Goal: Task Accomplishment & Management: Use online tool/utility

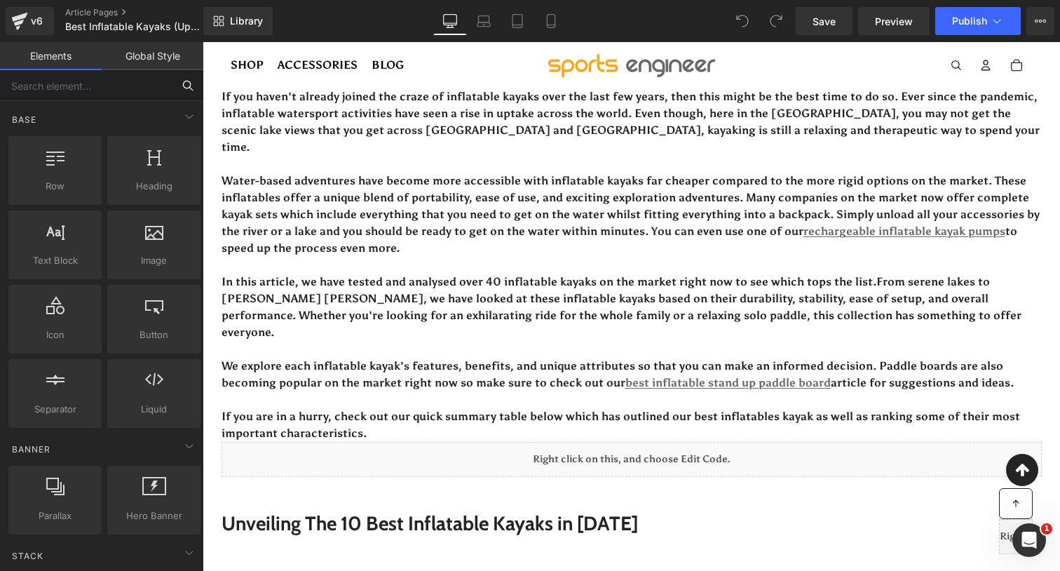
click at [81, 89] on input "text" at bounding box center [86, 85] width 172 height 31
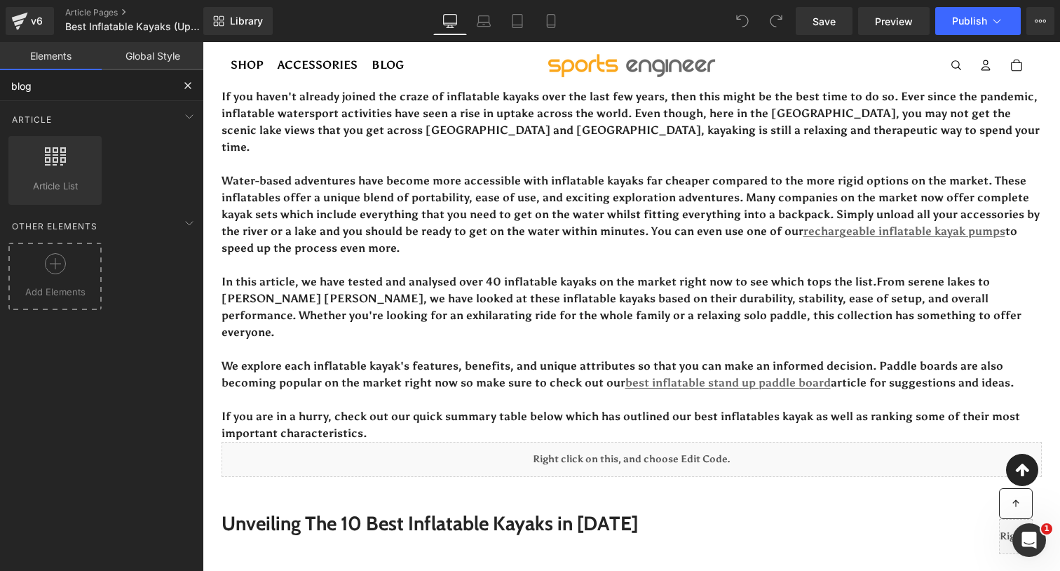
click at [59, 283] on div at bounding box center [55, 269] width 86 height 32
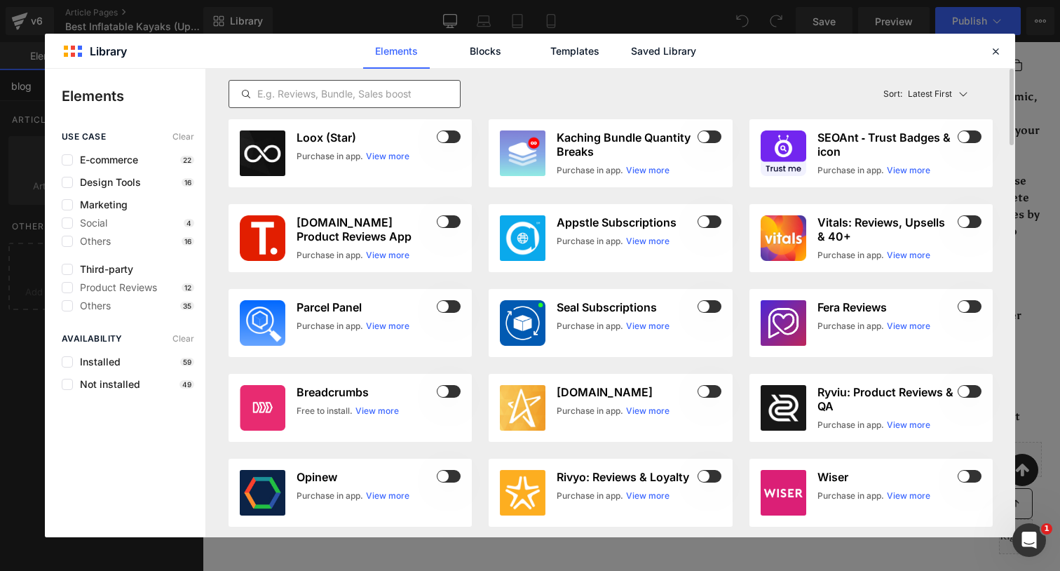
type input "blog"
click at [372, 96] on input "text" at bounding box center [344, 94] width 231 height 17
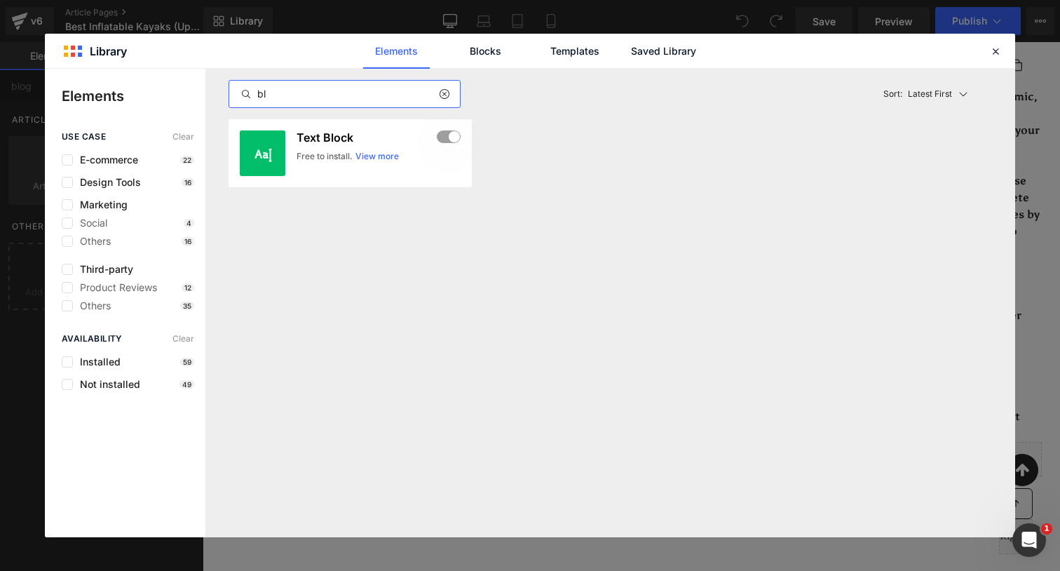
type input "b"
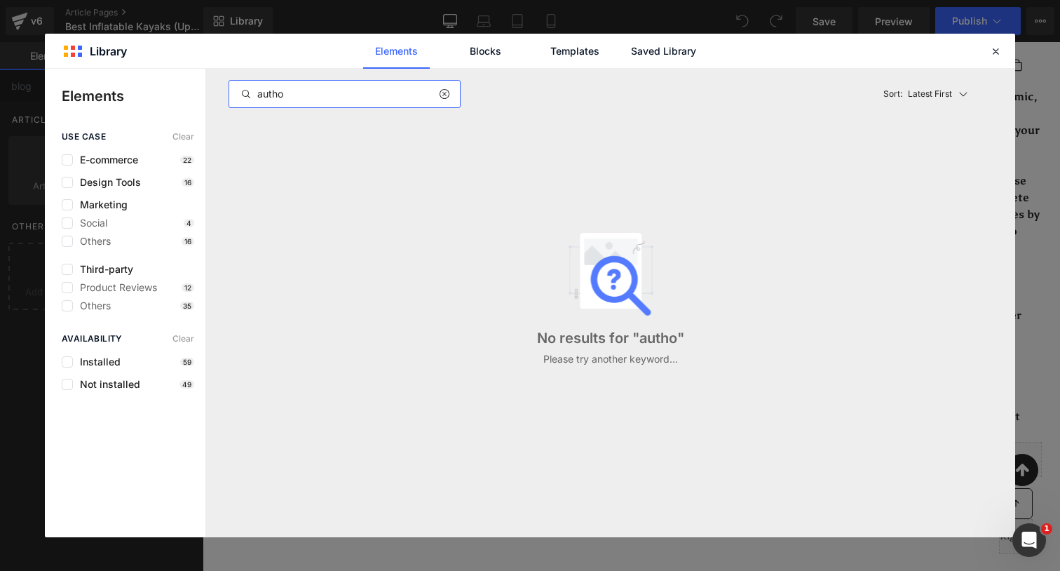
type input "author"
click at [560, 51] on link "Templates" at bounding box center [574, 51] width 67 height 35
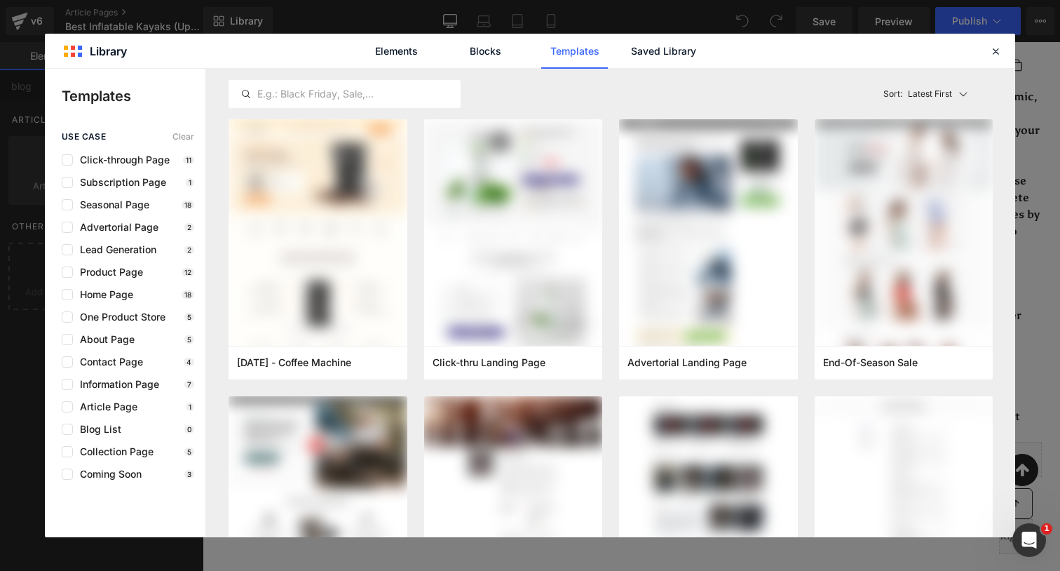
click at [560, 51] on link "Templates" at bounding box center [574, 51] width 67 height 35
click at [507, 58] on link "Blocks" at bounding box center [485, 51] width 67 height 35
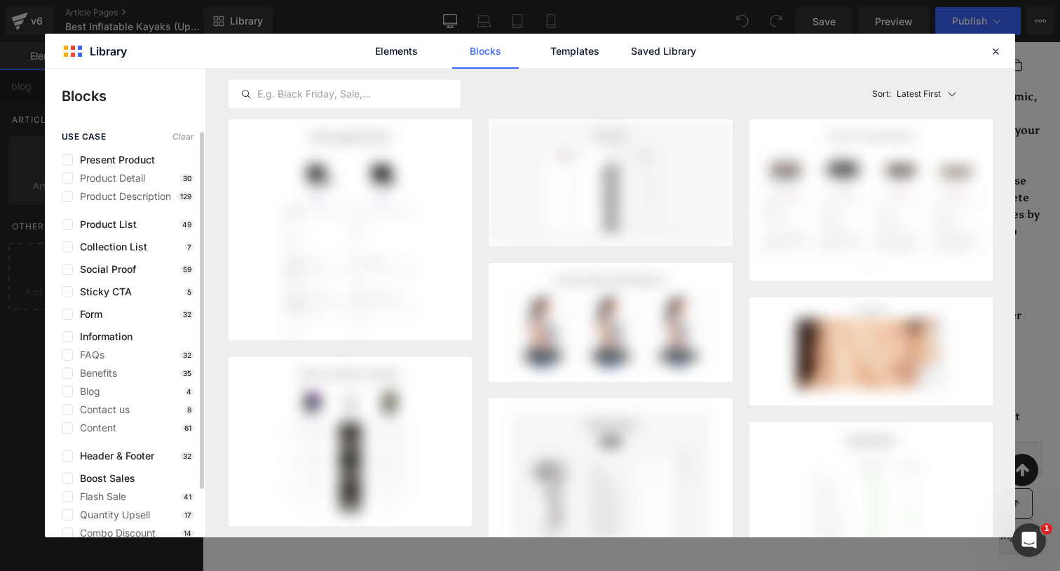
scroll to position [55, 0]
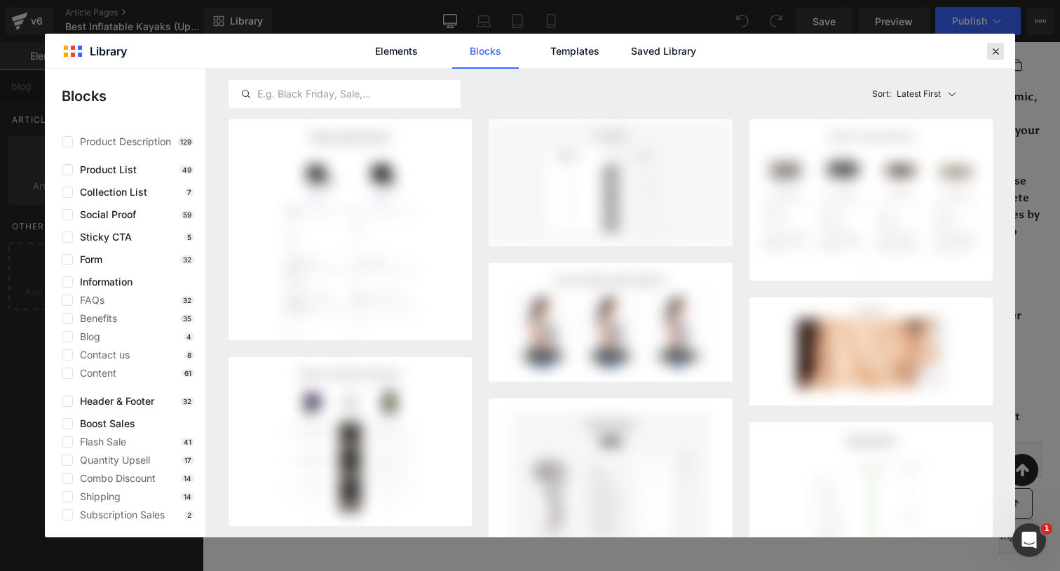
click at [993, 46] on icon at bounding box center [995, 51] width 13 height 13
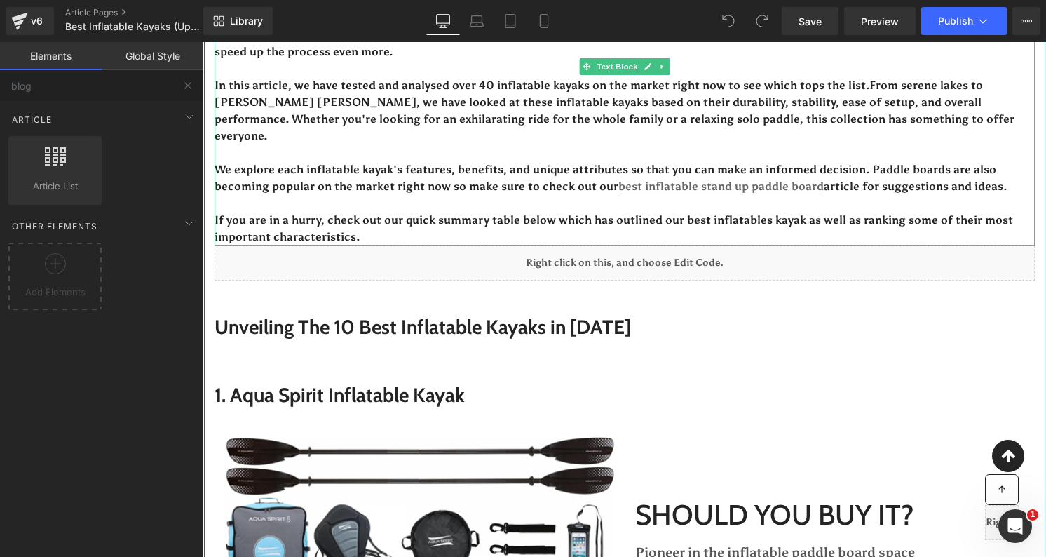
scroll to position [207, 0]
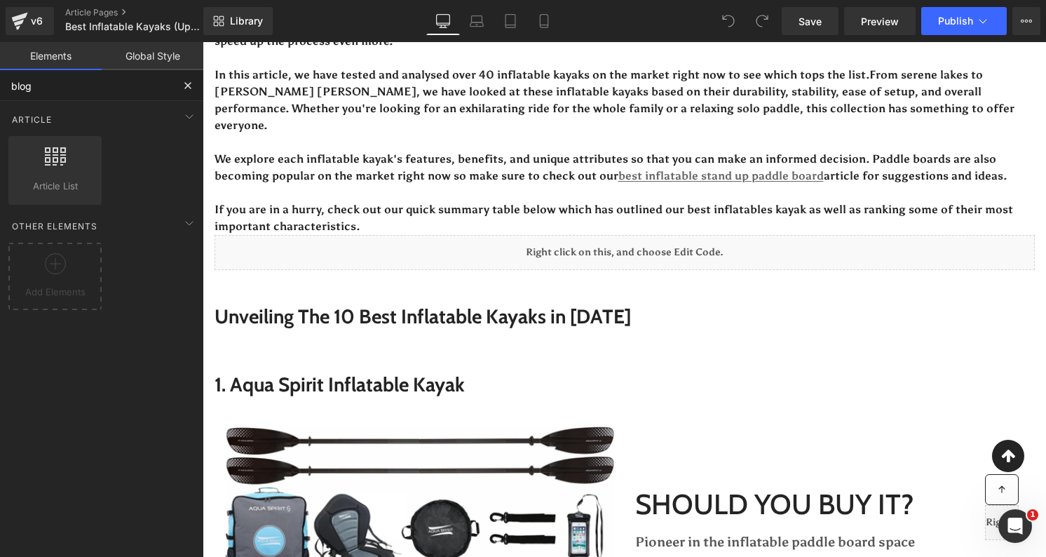
click at [41, 75] on input "blog" at bounding box center [86, 85] width 172 height 31
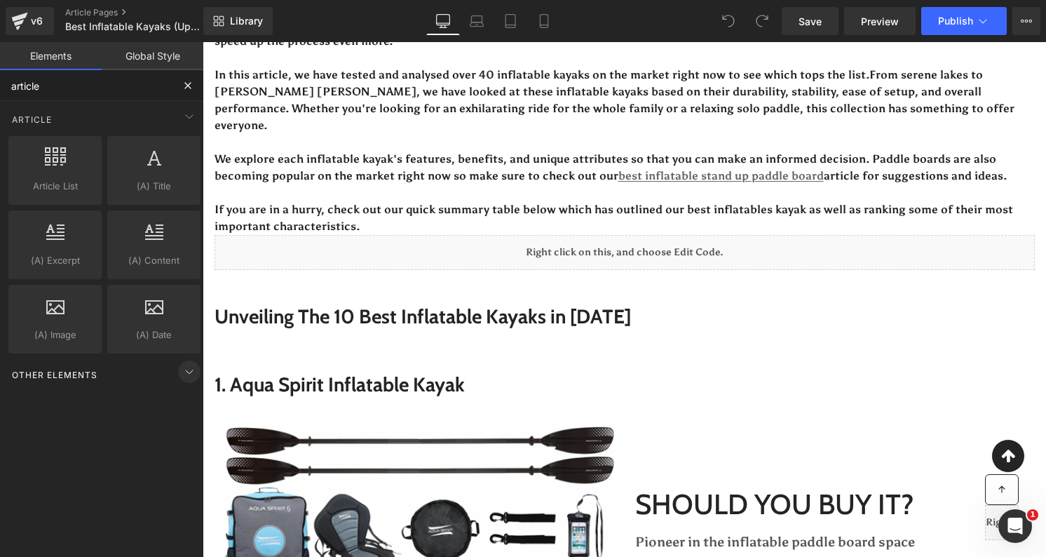
type input "article"
click at [181, 375] on icon at bounding box center [189, 371] width 17 height 17
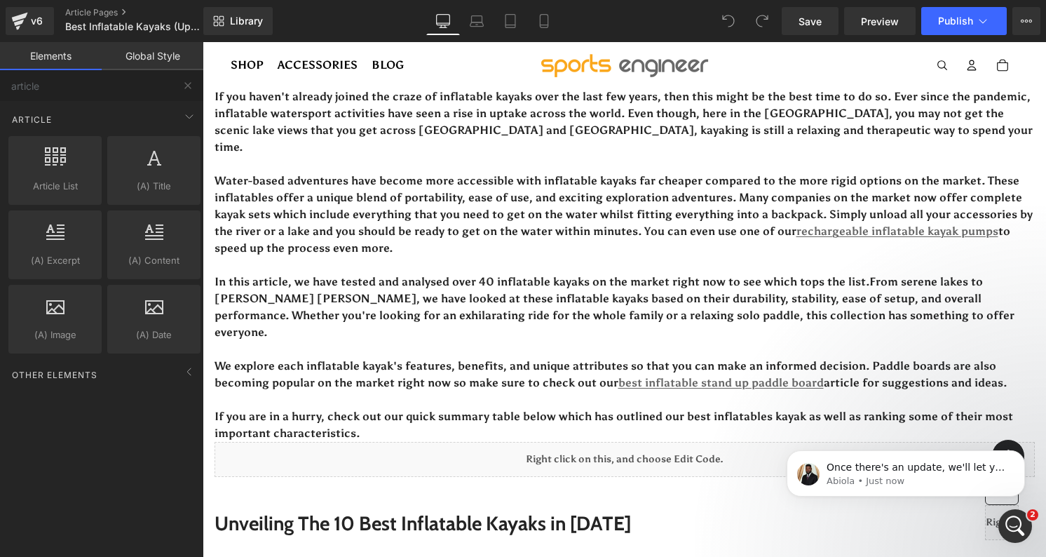
scroll to position [0, 0]
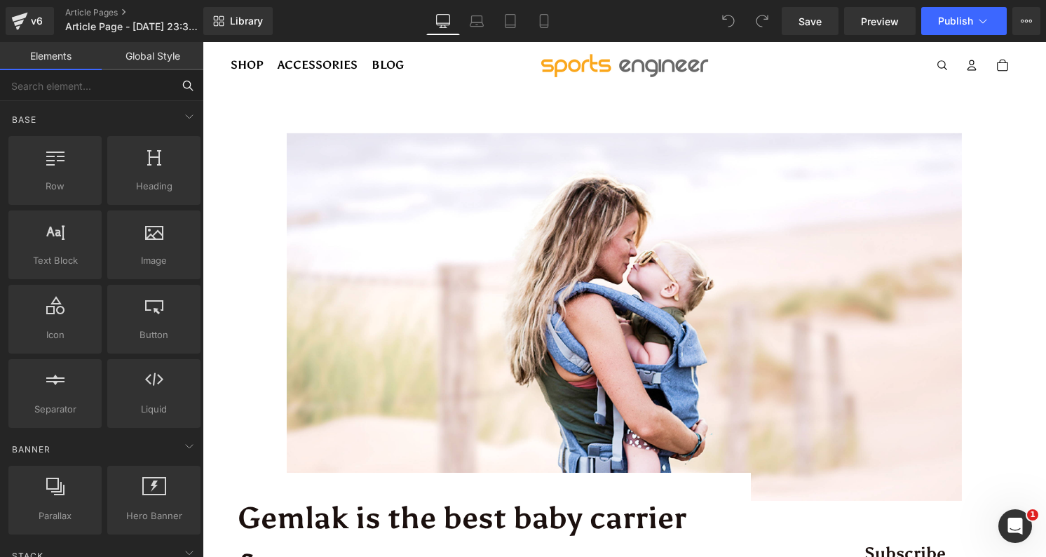
click at [113, 94] on input "text" at bounding box center [86, 85] width 172 height 31
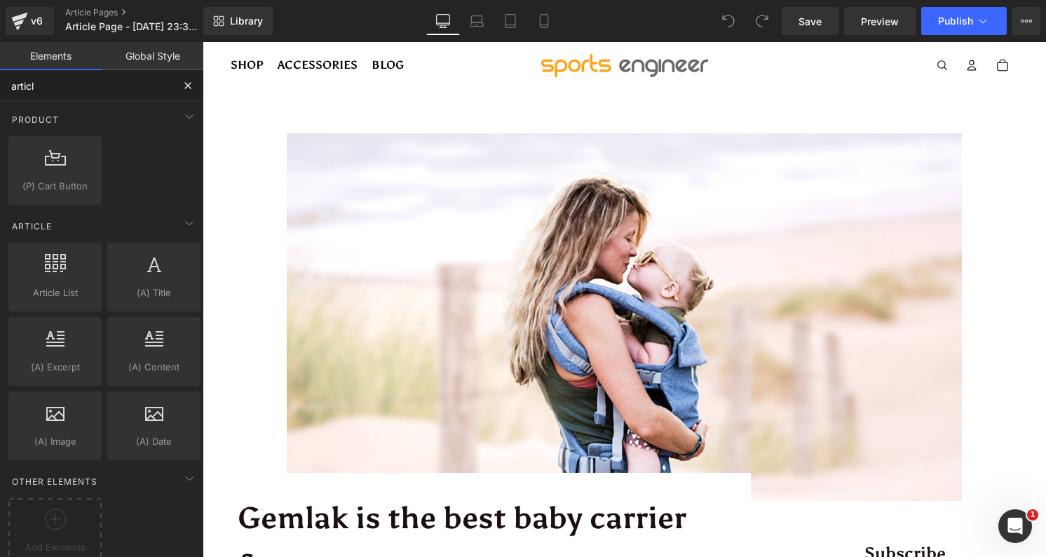
type input "article"
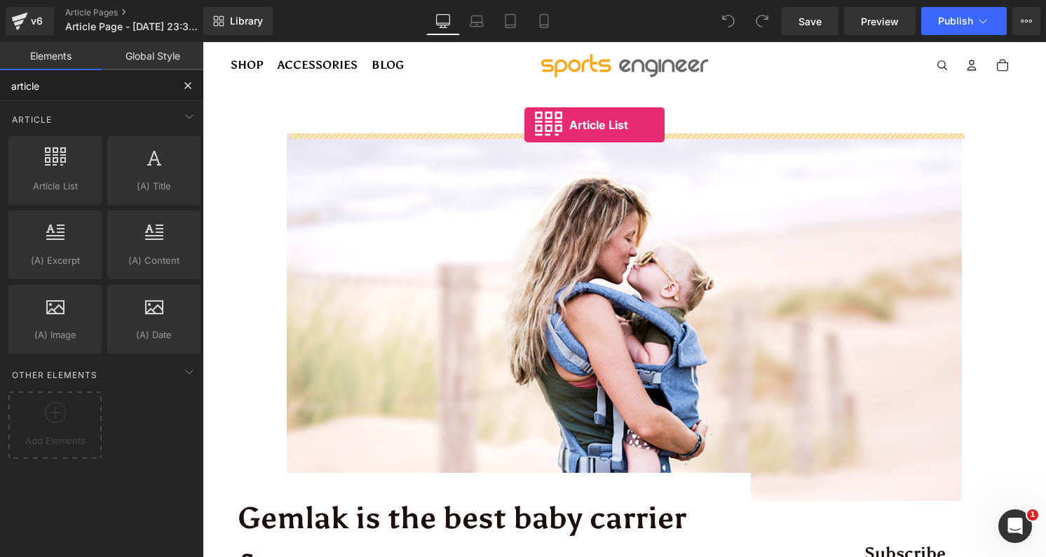
drag, startPoint x: 261, startPoint y: 208, endPoint x: 524, endPoint y: 125, distance: 276.5
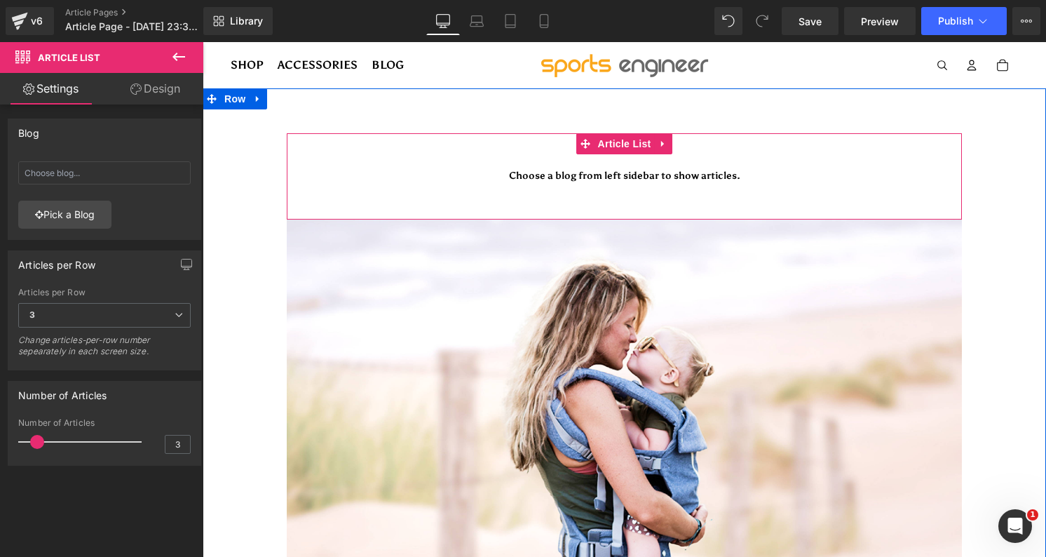
click at [595, 164] on span "Choose a blog from left sidebar to show articles." at bounding box center [624, 175] width 675 height 43
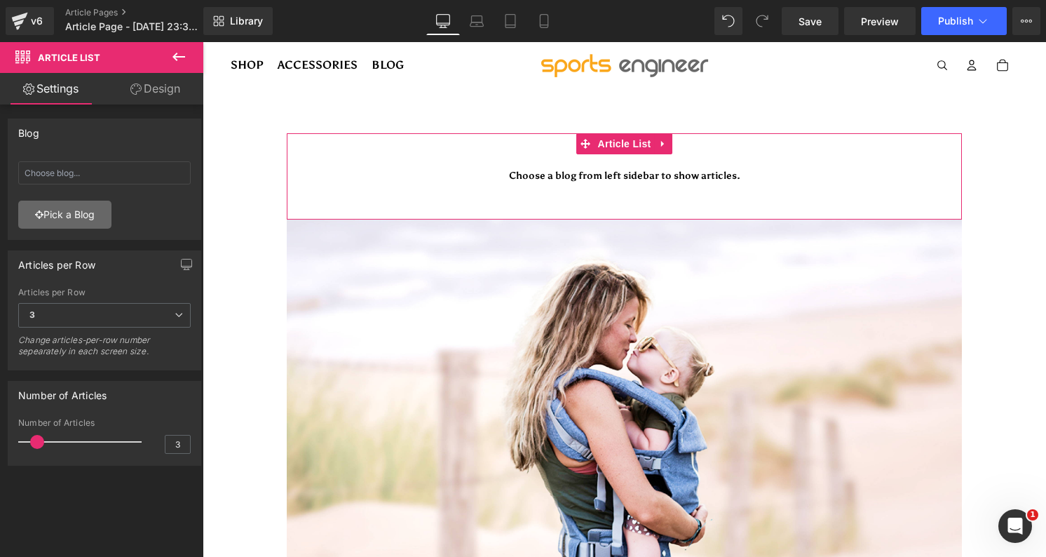
click at [90, 219] on link "Pick a Blog" at bounding box center [64, 215] width 93 height 28
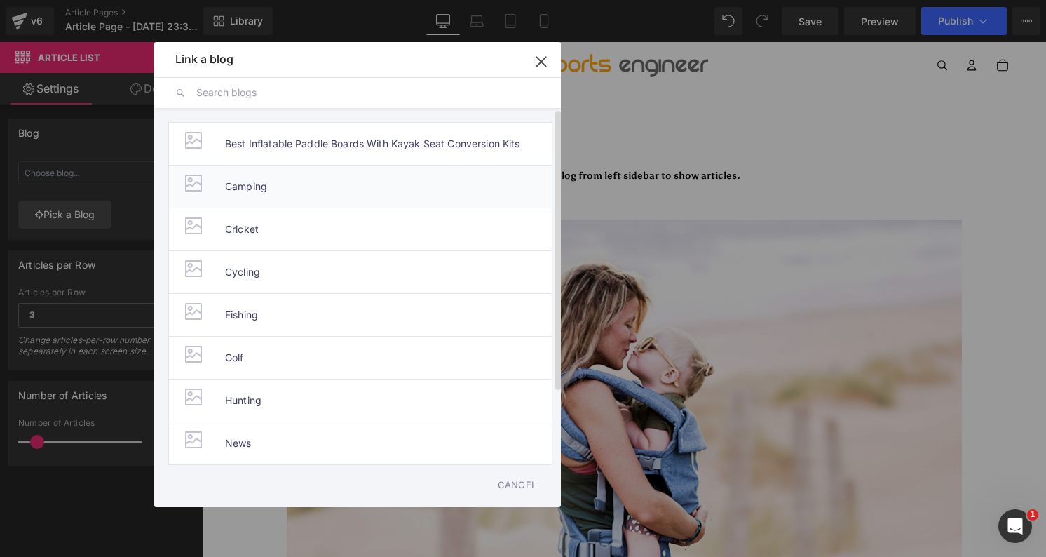
click at [282, 192] on li "Camping" at bounding box center [360, 186] width 384 height 43
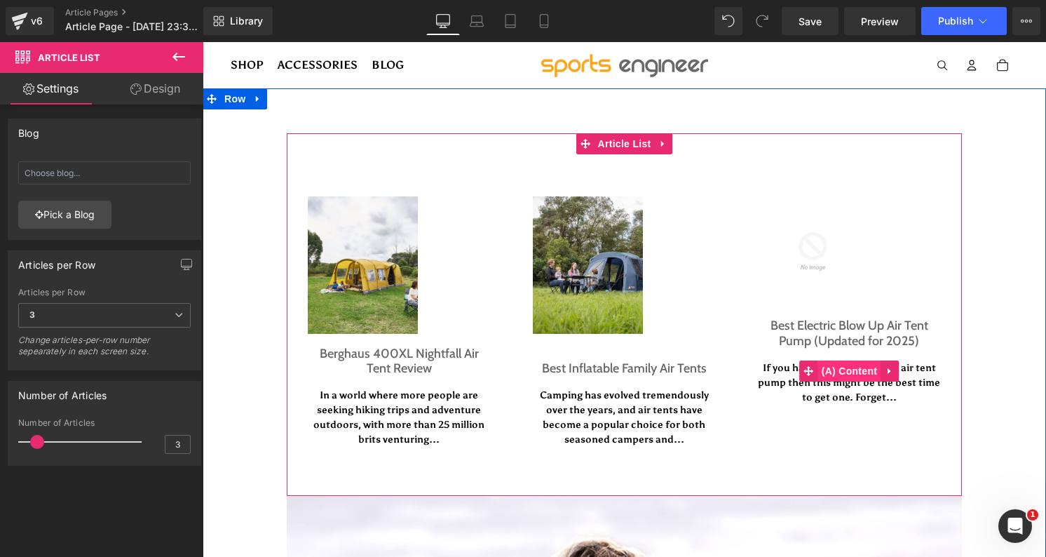
click at [843, 370] on span "(A) Content" at bounding box center [849, 370] width 63 height 21
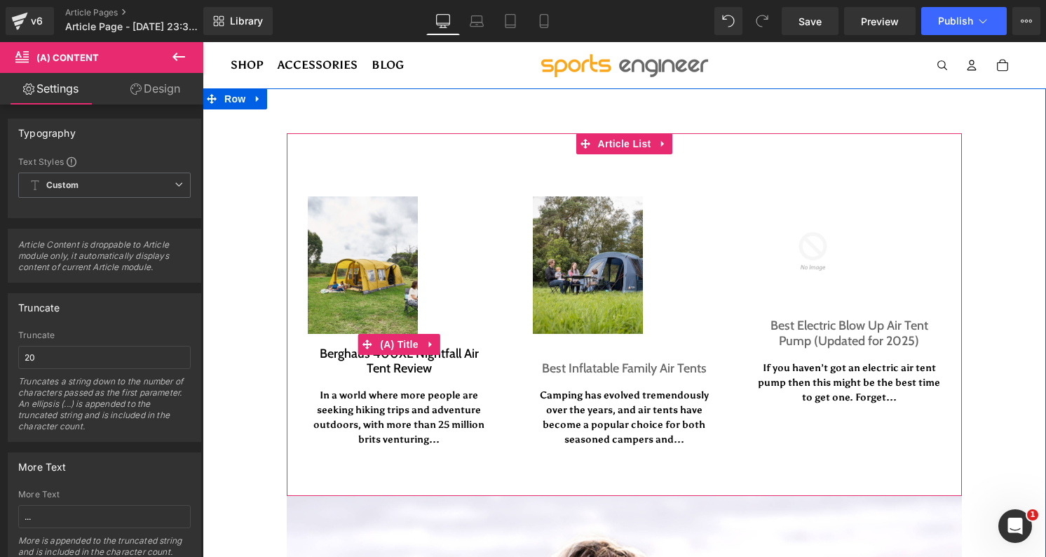
click at [408, 369] on link "Berghaus 400XL Nightfall Air Tent Review" at bounding box center [399, 361] width 183 height 30
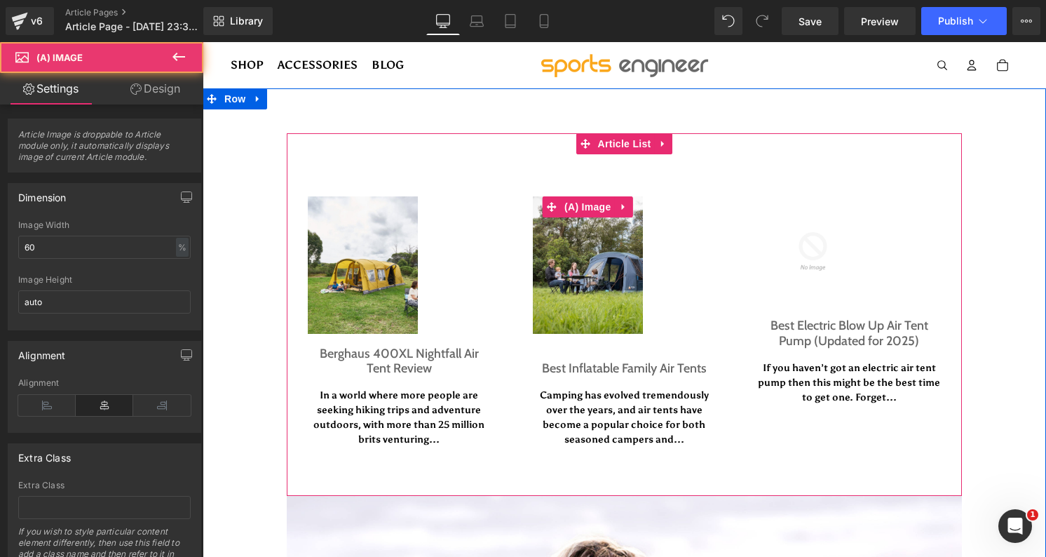
click at [575, 290] on img at bounding box center [588, 264] width 110 height 137
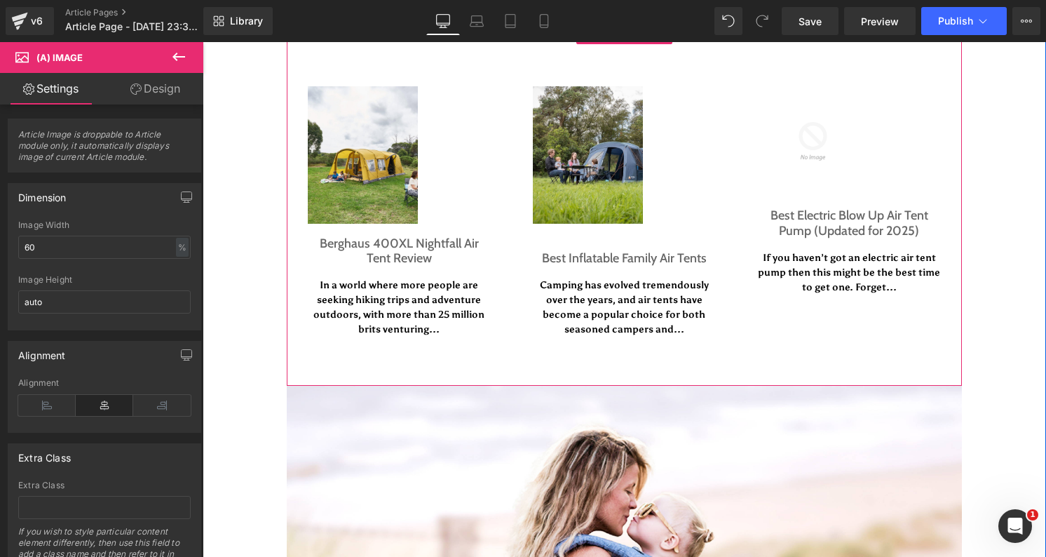
scroll to position [114, 0]
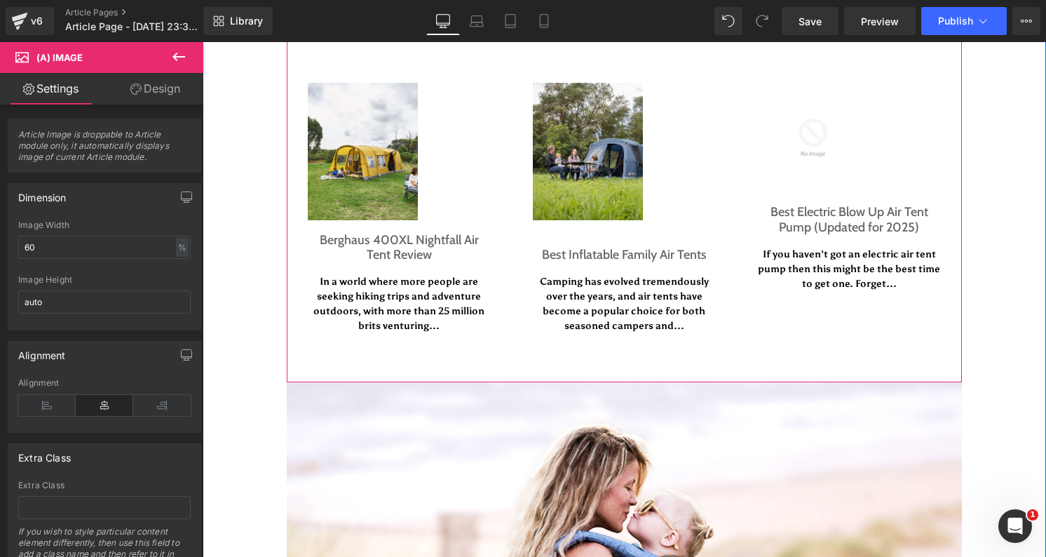
click at [590, 269] on h3 "Best Inflatable Family Air Tents" at bounding box center [624, 247] width 183 height 54
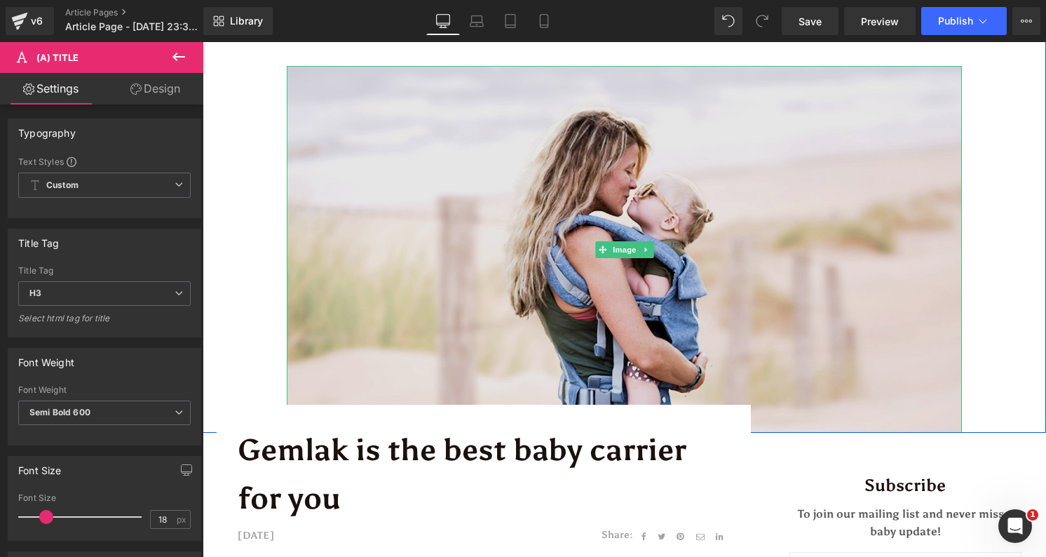
scroll to position [605, 0]
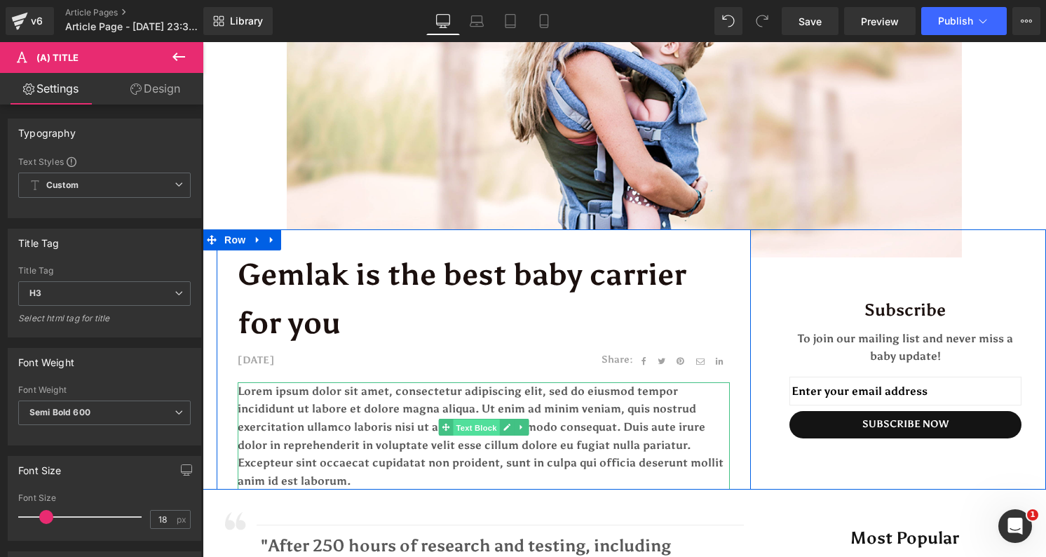
click at [482, 419] on span "Text Block" at bounding box center [476, 427] width 46 height 17
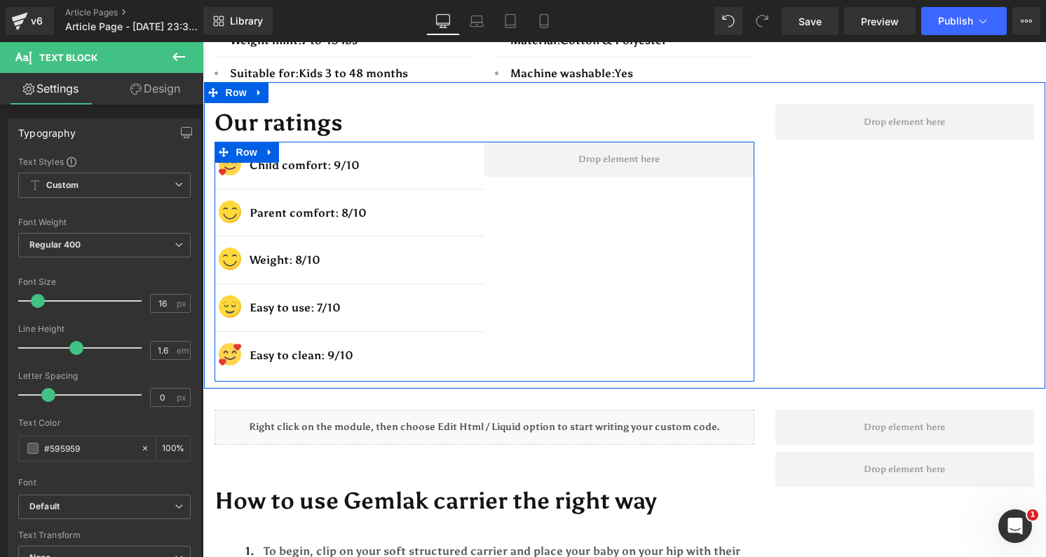
scroll to position [1938, 0]
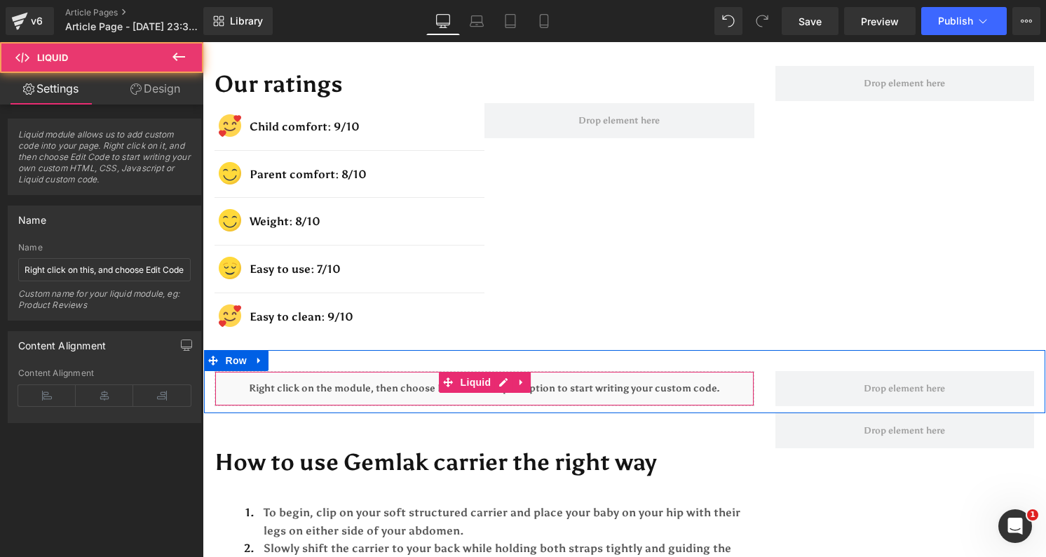
click at [532, 371] on div "Liquid" at bounding box center [485, 388] width 540 height 35
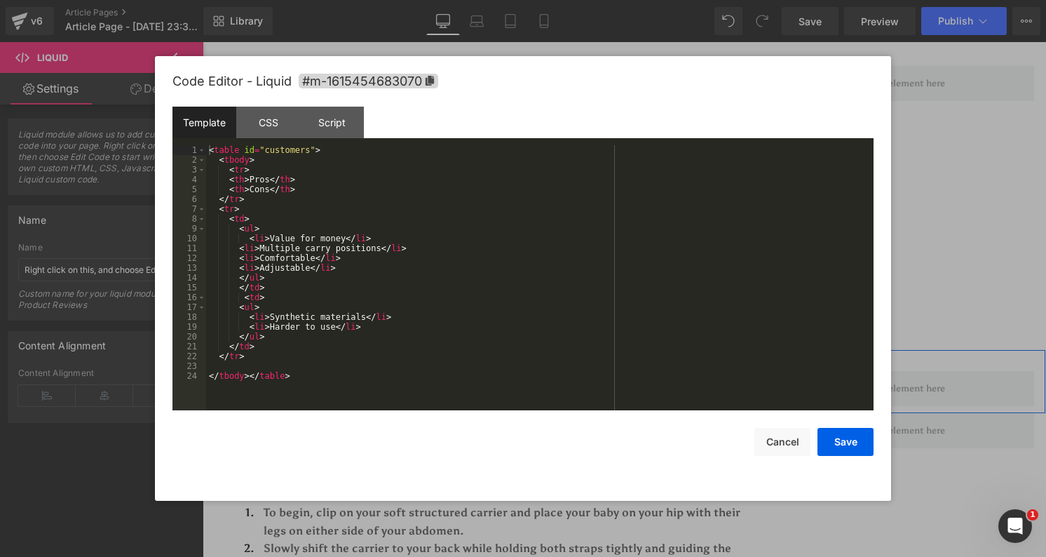
click at [499, 371] on div "Liquid" at bounding box center [485, 388] width 540 height 35
click at [258, 130] on div "CSS" at bounding box center [268, 123] width 64 height 32
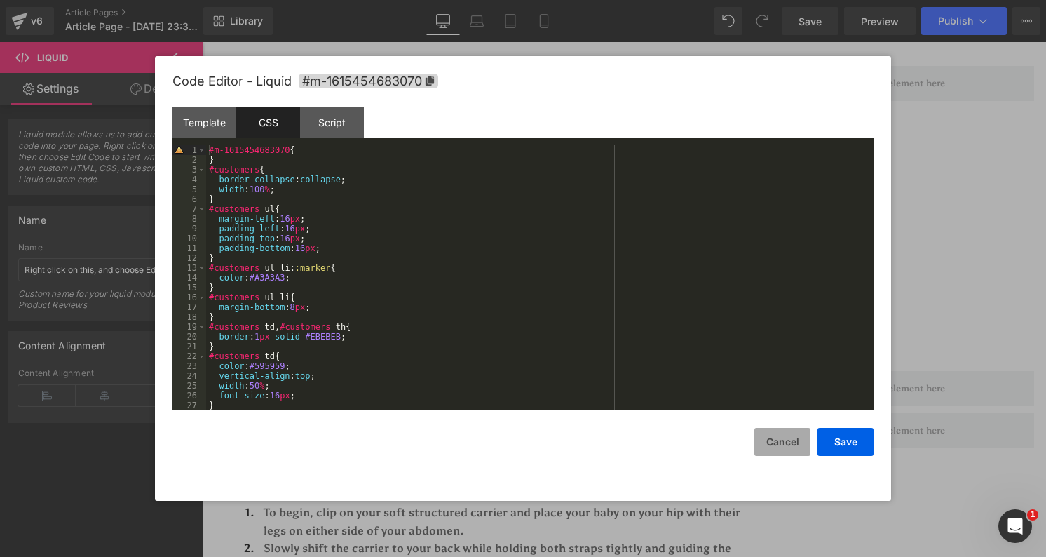
click at [776, 436] on button "Cancel" at bounding box center [782, 442] width 56 height 28
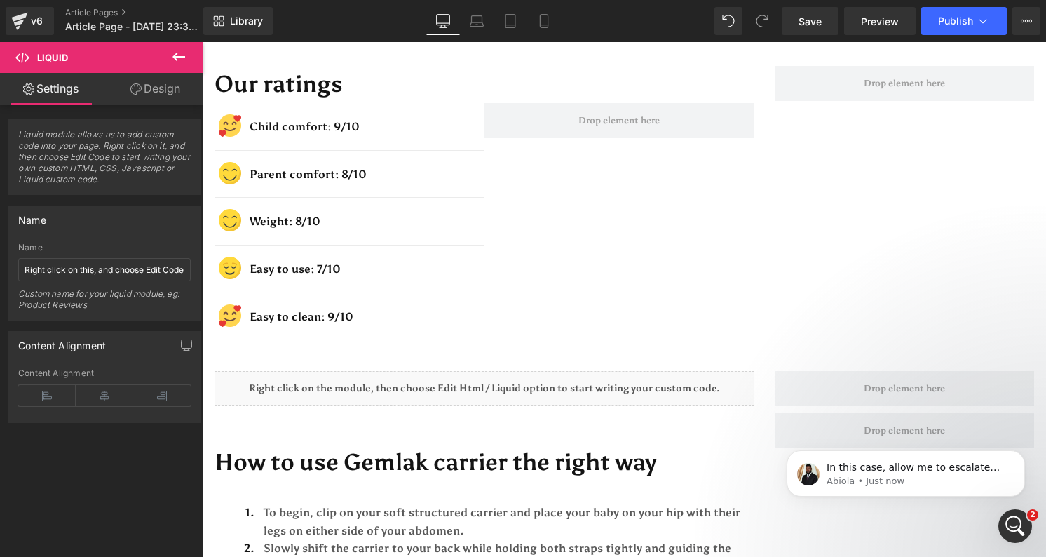
scroll to position [0, 0]
